Goal: Communication & Community: Answer question/provide support

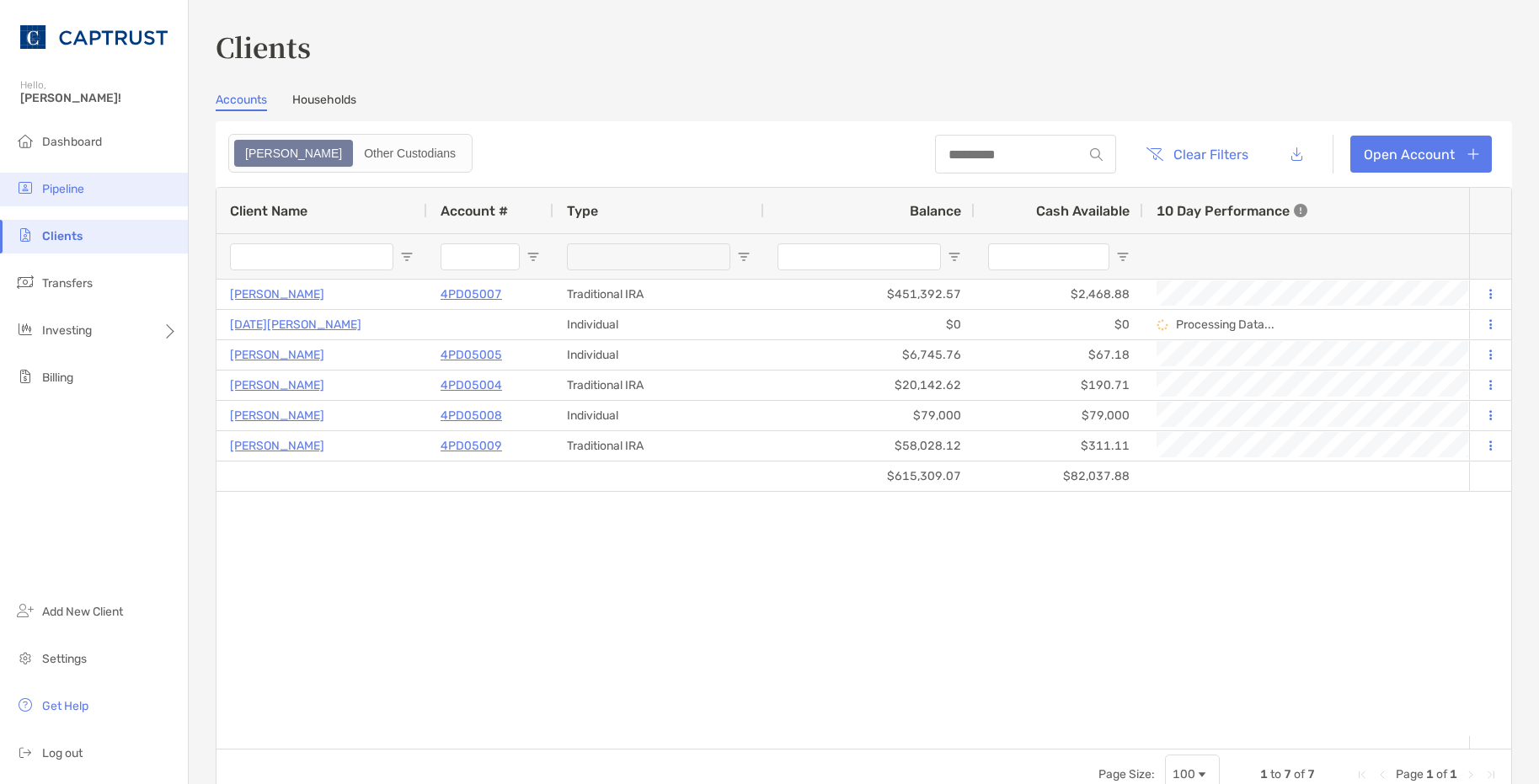
click at [86, 185] on li "Pipeline" at bounding box center [94, 190] width 188 height 34
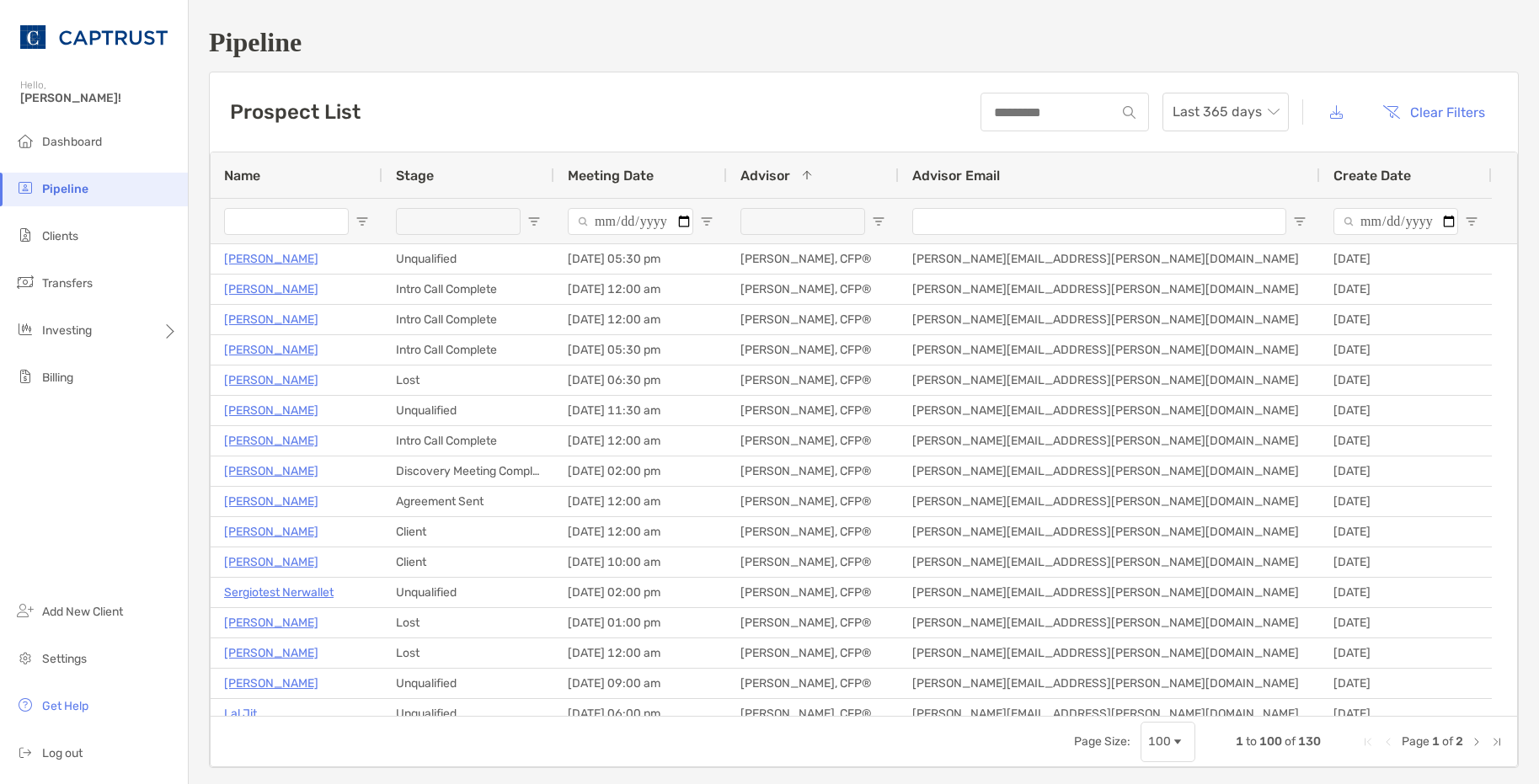
click at [305, 223] on input "Name Filter Input" at bounding box center [286, 221] width 125 height 27
type input "*****"
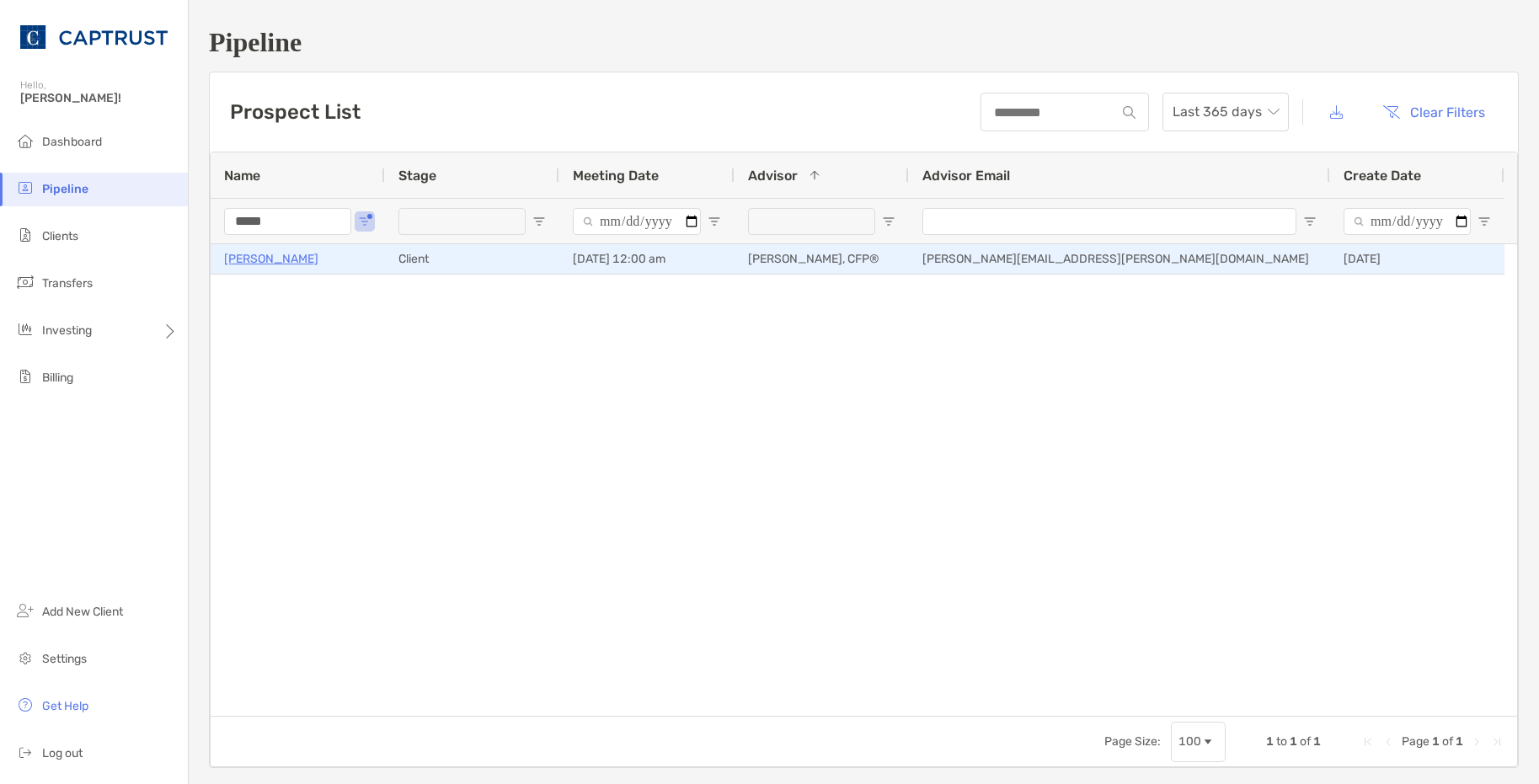
click at [276, 259] on p "[PERSON_NAME]" at bounding box center [271, 259] width 94 height 21
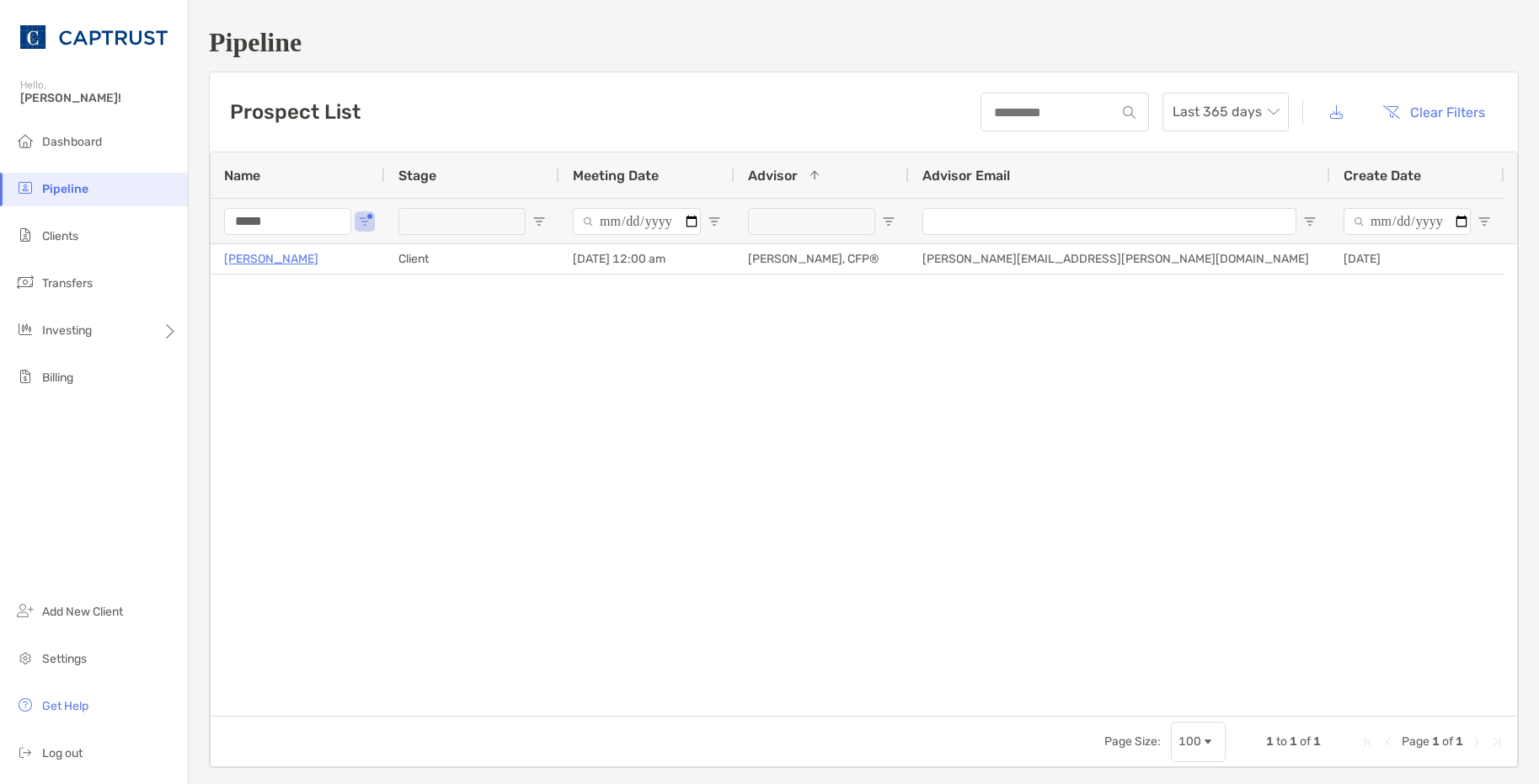
drag, startPoint x: 323, startPoint y: 226, endPoint x: 198, endPoint y: 227, distance: 124.7
click at [224, 228] on input "*****" at bounding box center [287, 221] width 127 height 27
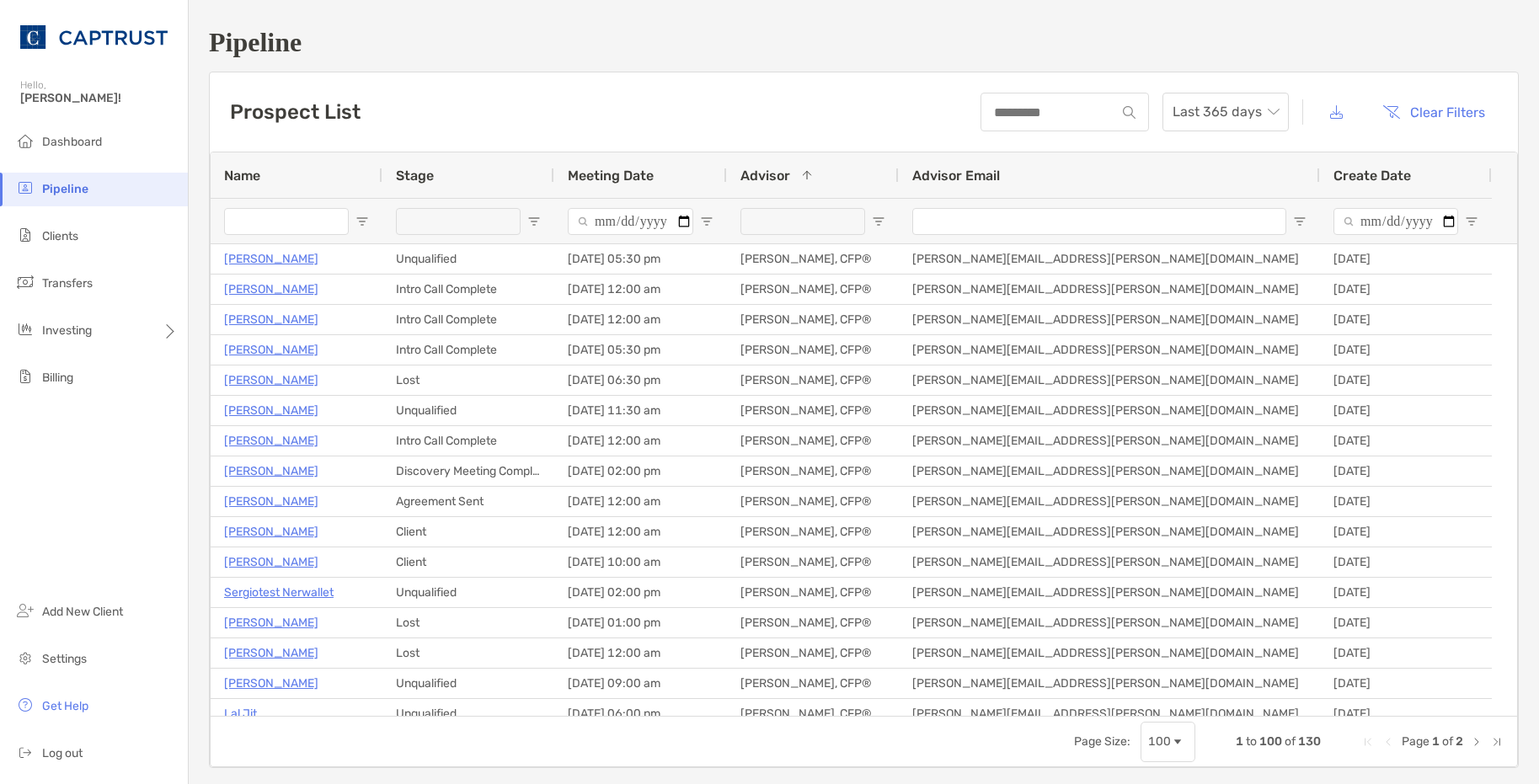
click at [617, 40] on h1 "Pipeline" at bounding box center [864, 42] width 1310 height 31
click at [108, 153] on li "Dashboard" at bounding box center [94, 143] width 188 height 34
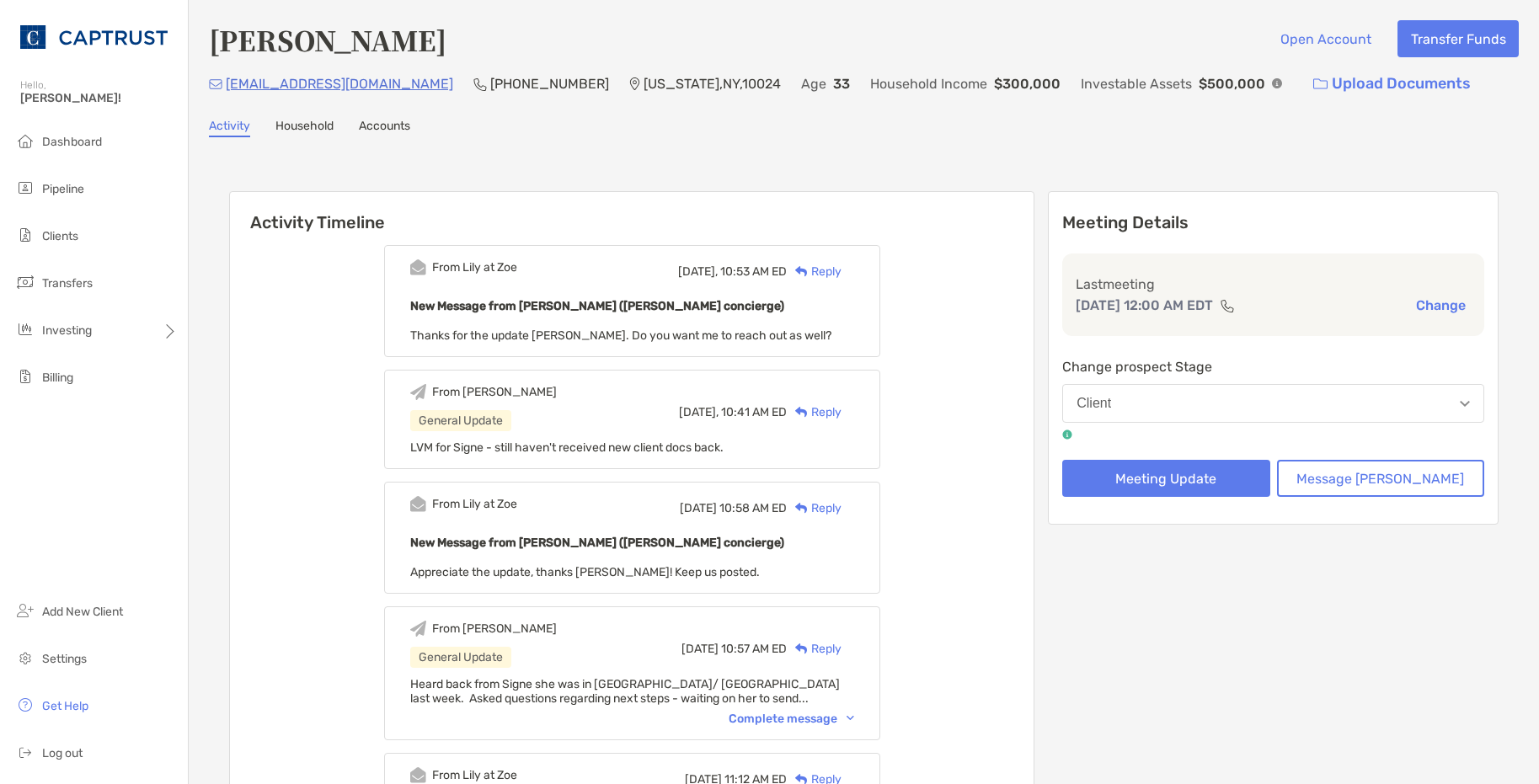
click at [842, 272] on div "Reply" at bounding box center [814, 272] width 55 height 18
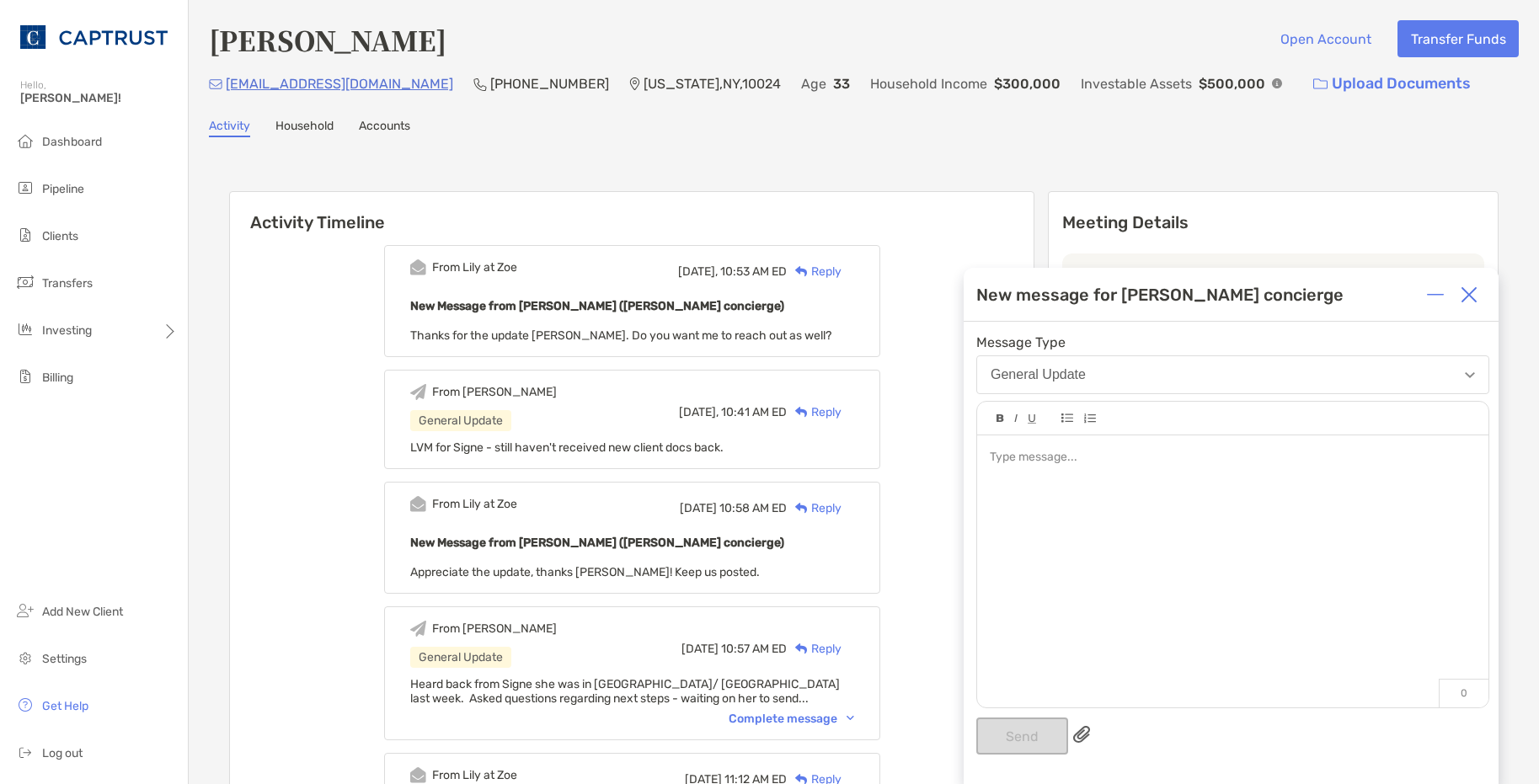
click at [1048, 479] on div at bounding box center [1232, 563] width 511 height 255
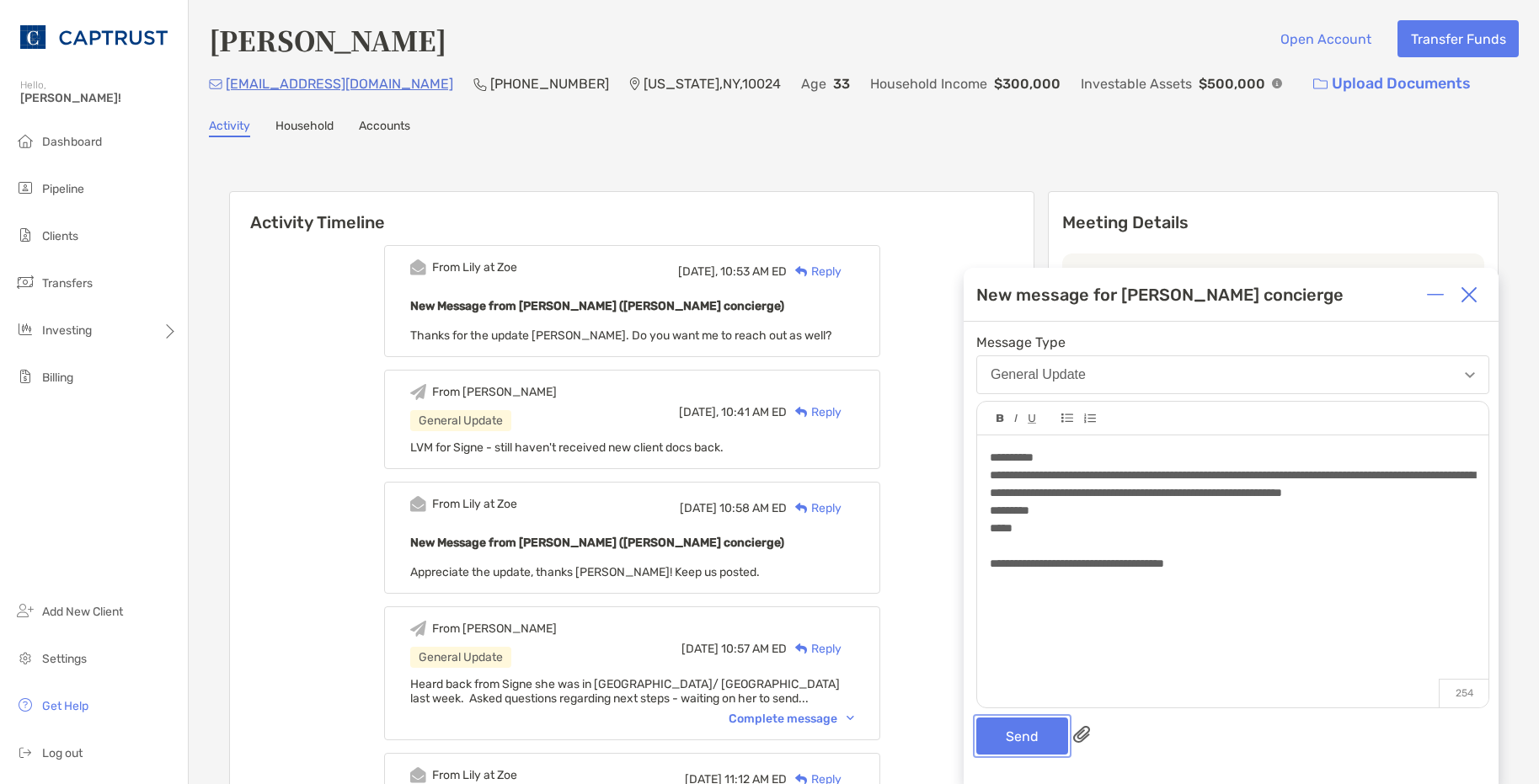
click at [1042, 734] on button "Send" at bounding box center [1022, 736] width 92 height 37
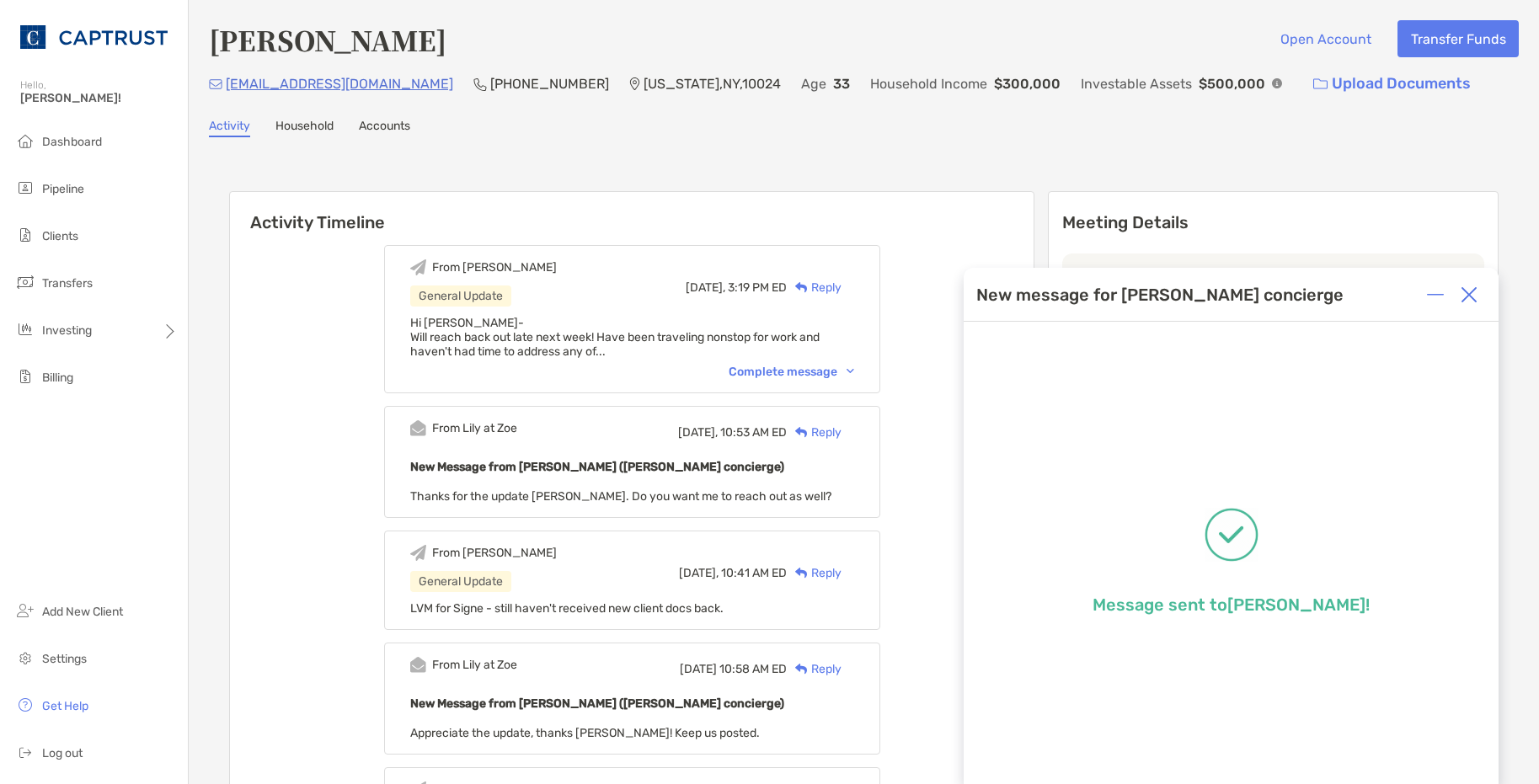
click at [838, 370] on div "Complete message" at bounding box center [792, 372] width 126 height 14
